Goal: Navigation & Orientation: Understand site structure

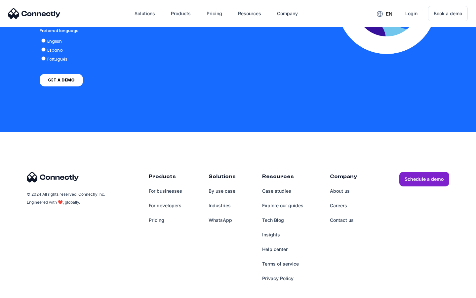
scroll to position [1346, 0]
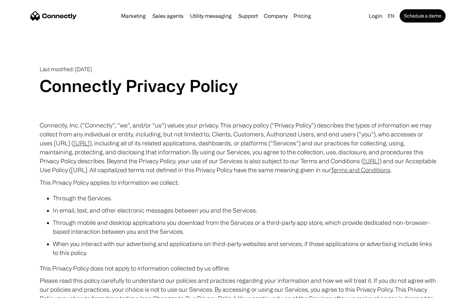
scroll to position [3851, 0]
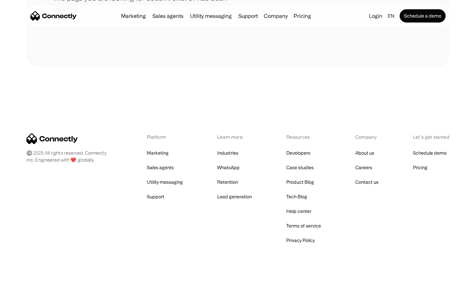
scroll to position [121, 0]
